Goal: Task Accomplishment & Management: Manage account settings

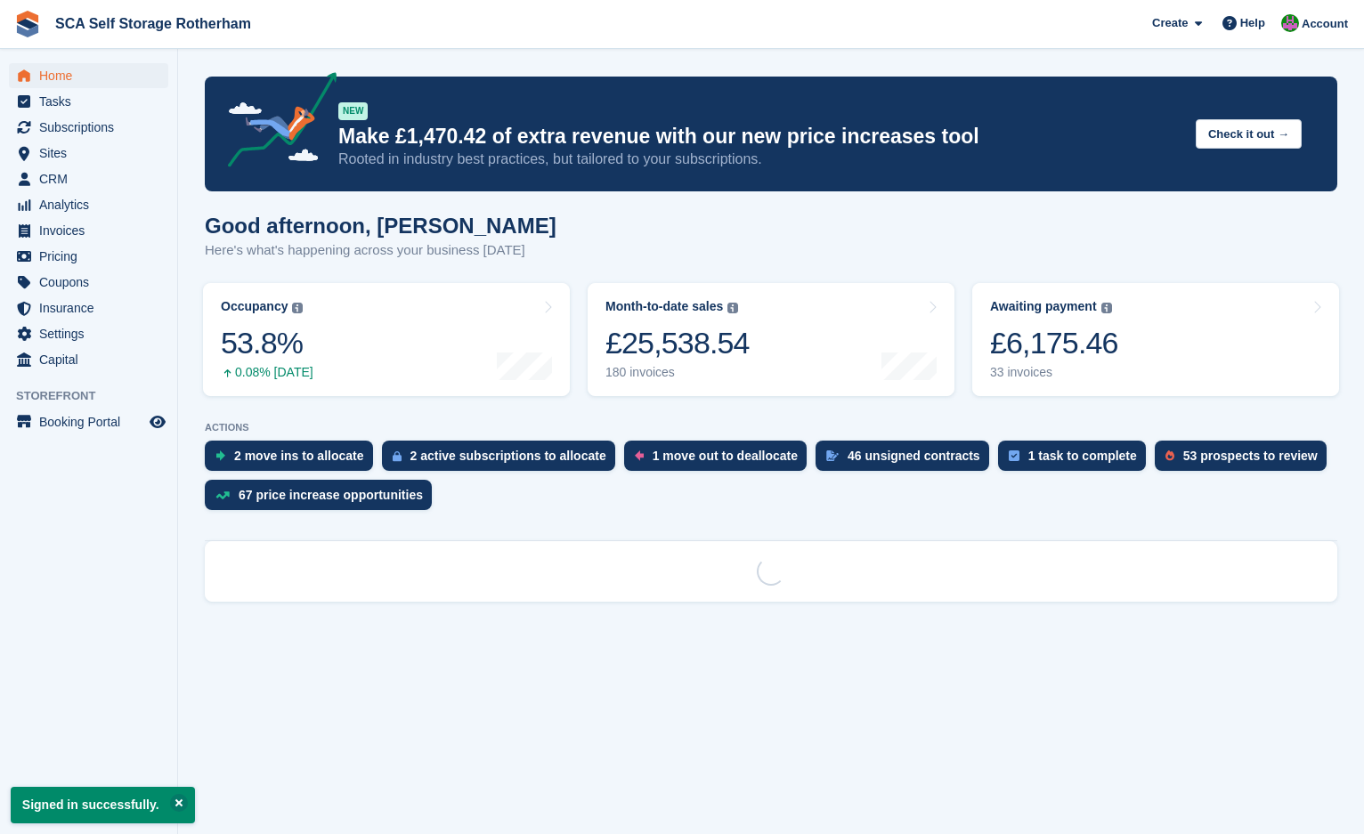
click at [87, 128] on span "Subscriptions" at bounding box center [92, 127] width 107 height 25
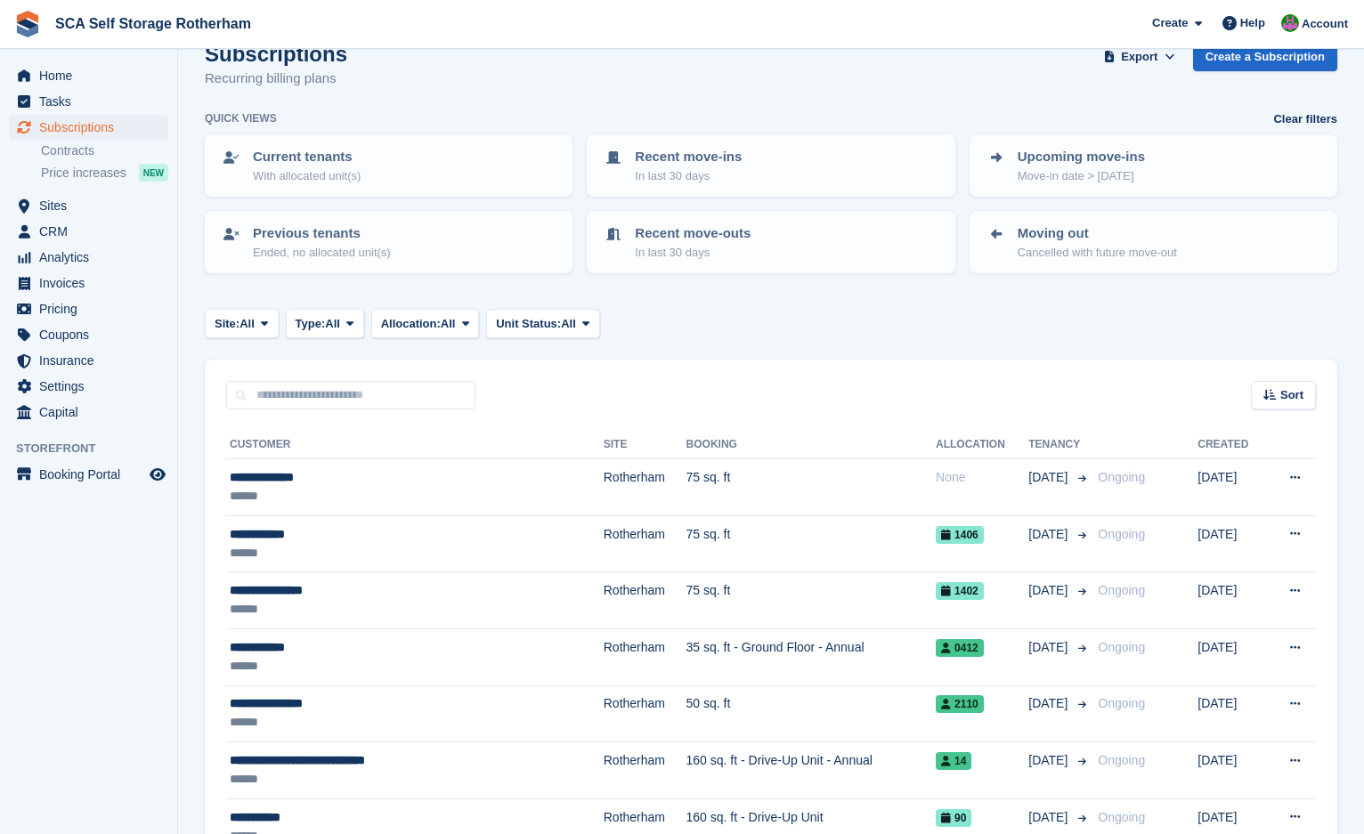
scroll to position [111, 0]
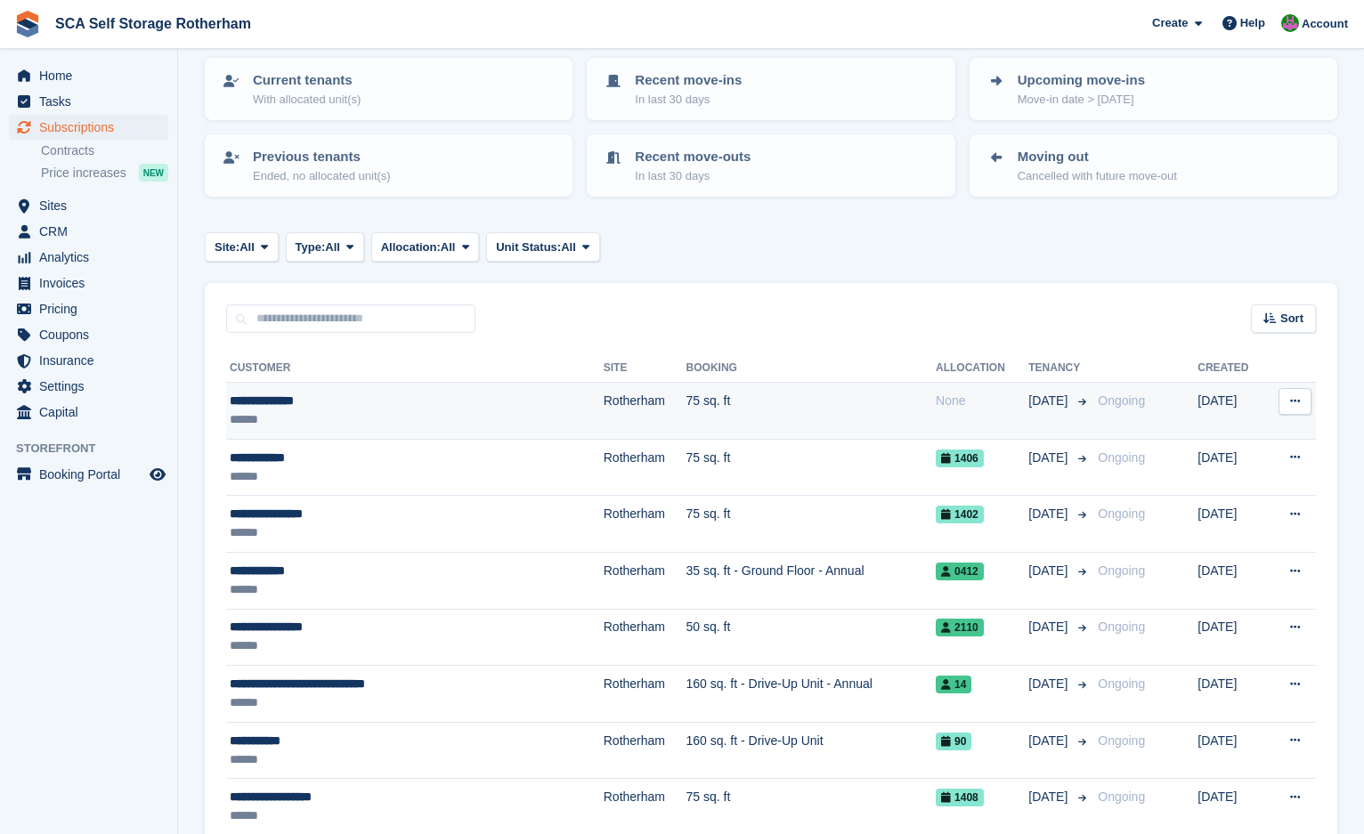
click at [276, 420] on div "******" at bounding box center [369, 419] width 278 height 19
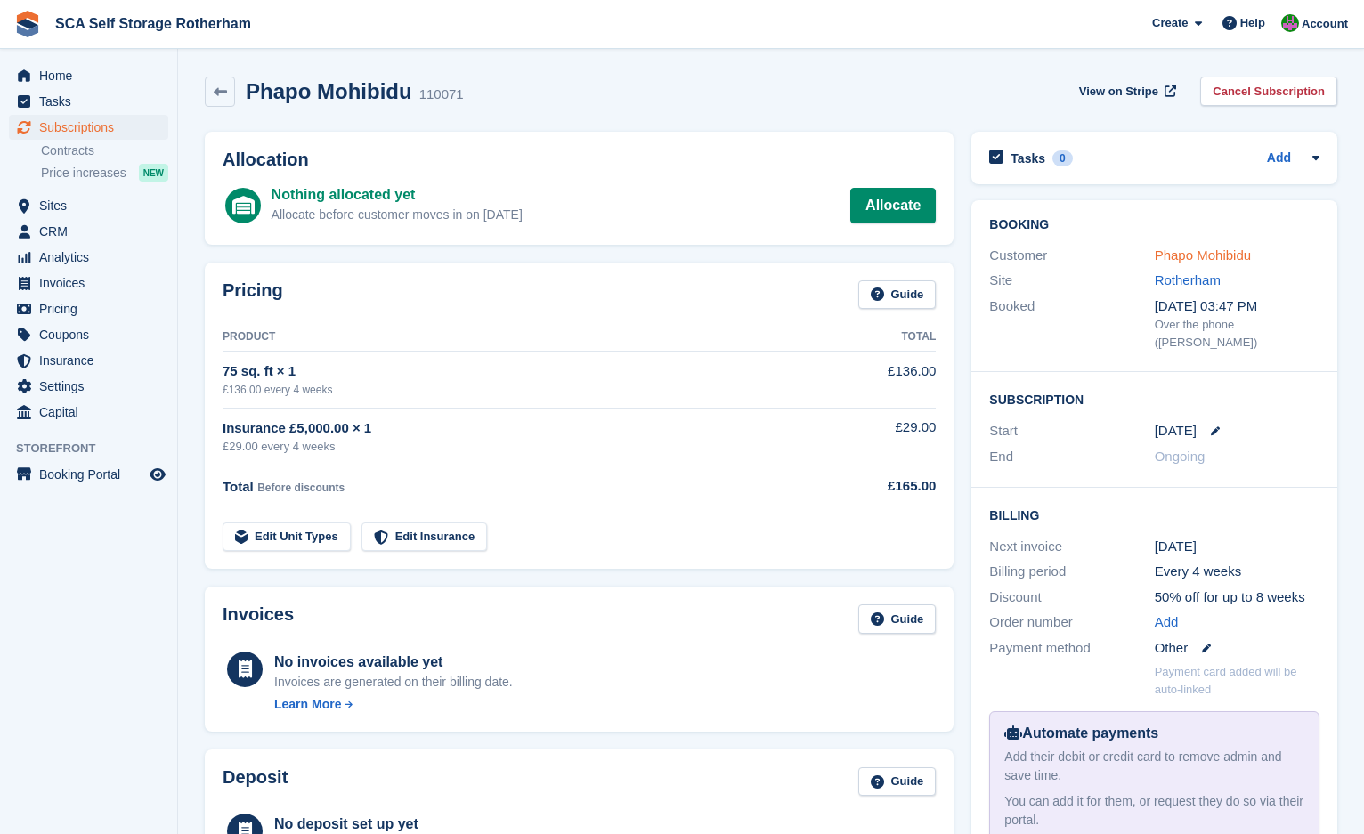
click at [1202, 255] on link "Phapo Mohibidu" at bounding box center [1203, 254] width 96 height 15
